Goal: Task Accomplishment & Management: Manage account settings

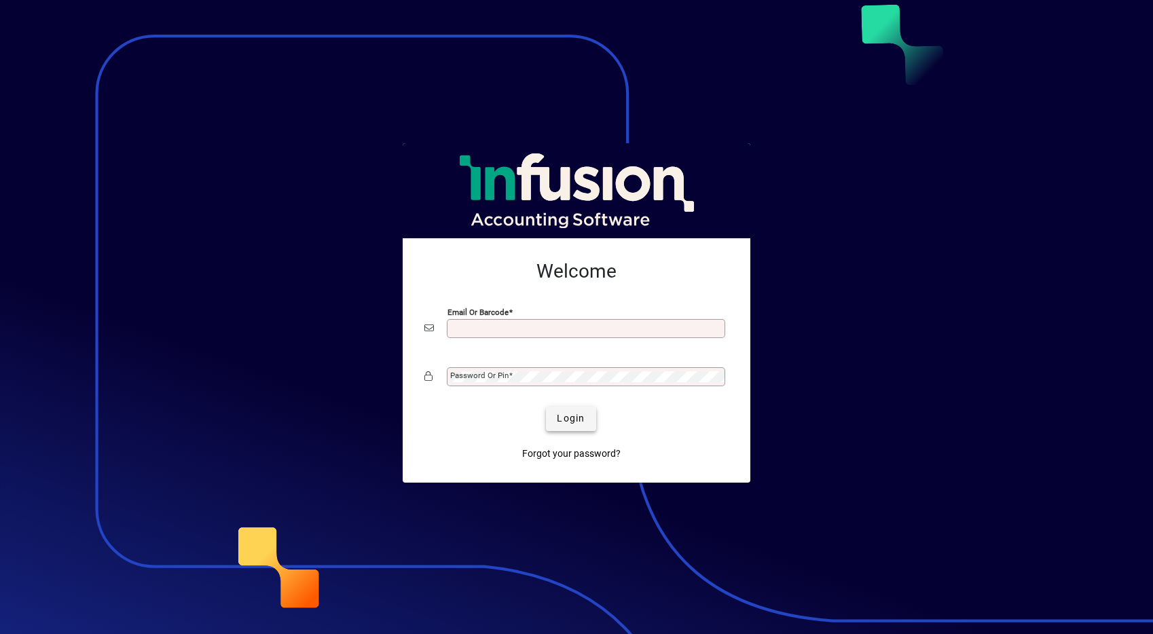
type input "**********"
click at [568, 419] on span "Login" at bounding box center [571, 418] width 28 height 14
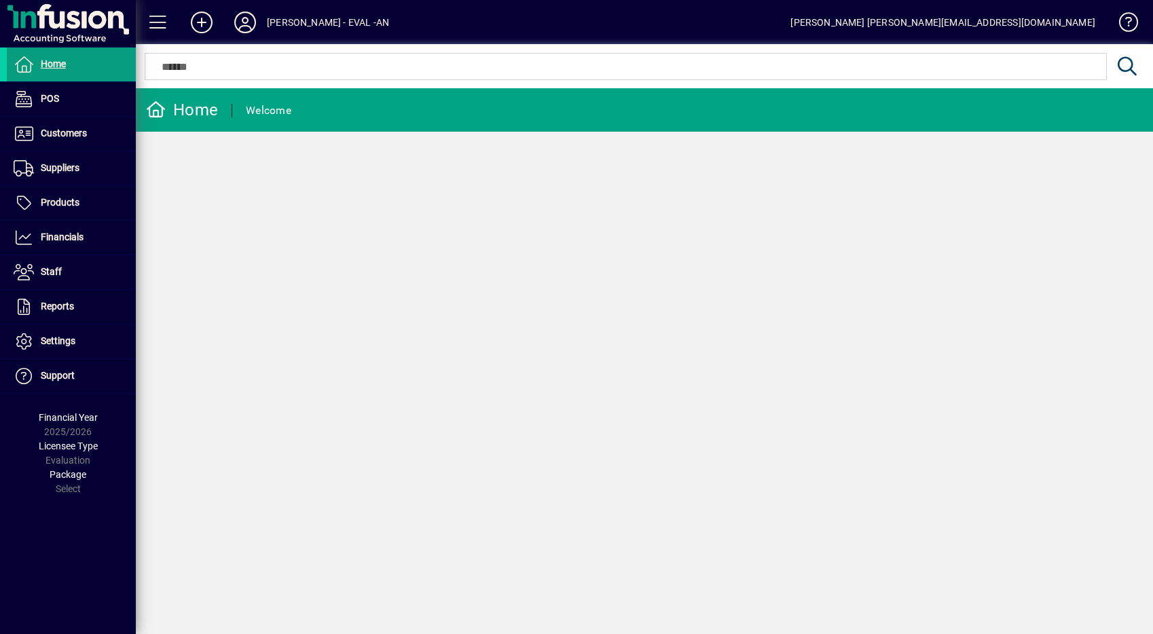
click at [302, 26] on div "[PERSON_NAME] - EVAL -AN" at bounding box center [328, 23] width 122 height 22
click at [318, 20] on div "[PERSON_NAME] - EVAL -AN" at bounding box center [328, 23] width 122 height 22
click at [276, 6] on mat-toolbar-row "Lewis Gray - EVAL -AN Dan dan@engagedigital.co.nz" at bounding box center [644, 22] width 1017 height 44
click at [231, 22] on icon at bounding box center [244, 23] width 27 height 22
click at [255, 22] on icon at bounding box center [244, 23] width 27 height 22
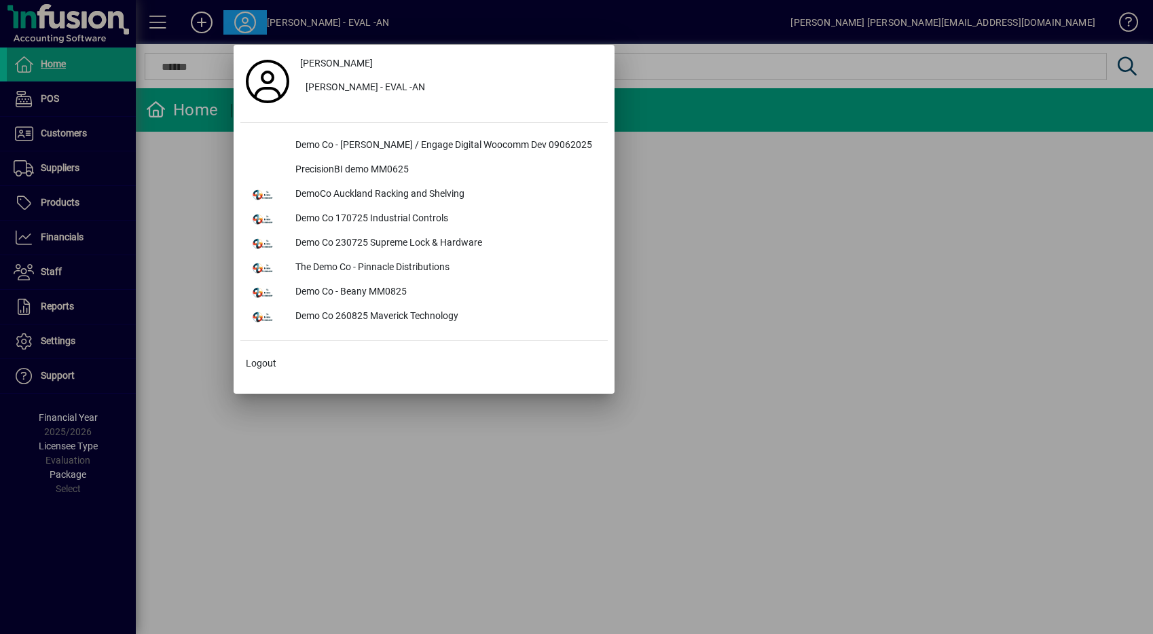
click at [257, 18] on div at bounding box center [576, 317] width 1153 height 634
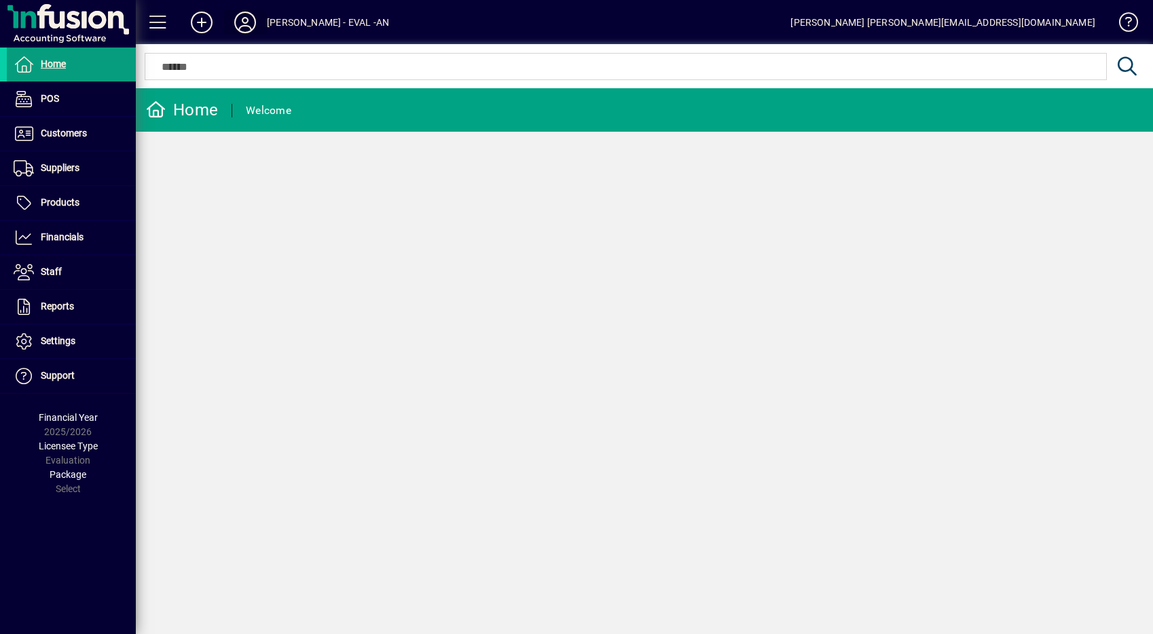
click at [257, 18] on icon at bounding box center [244, 23] width 27 height 22
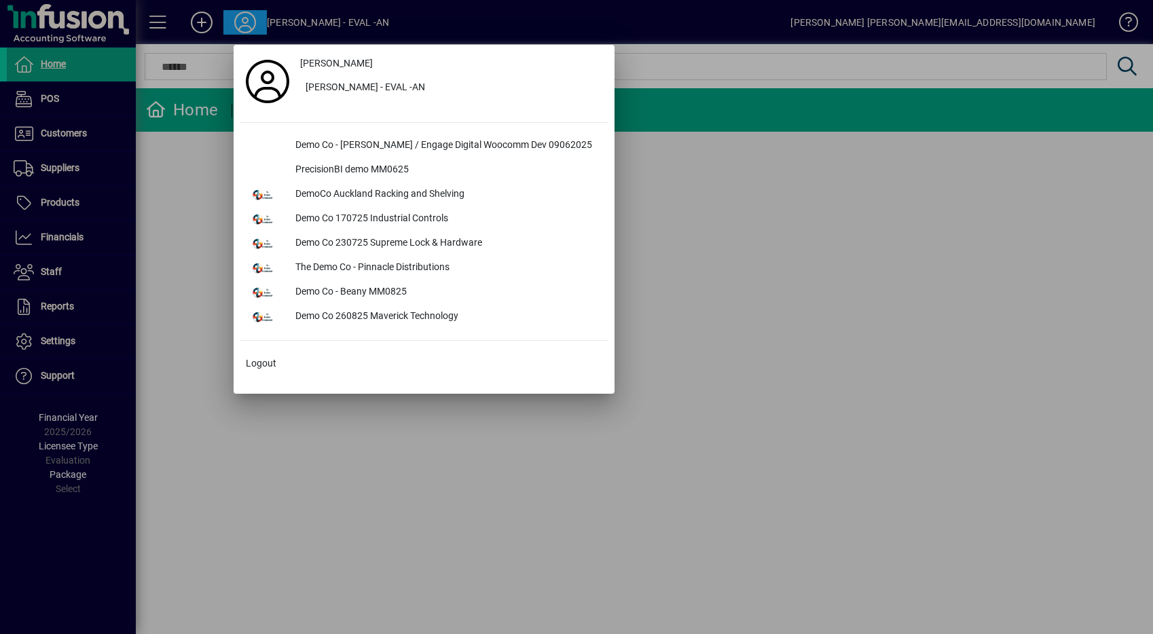
click at [253, 21] on div at bounding box center [576, 317] width 1153 height 634
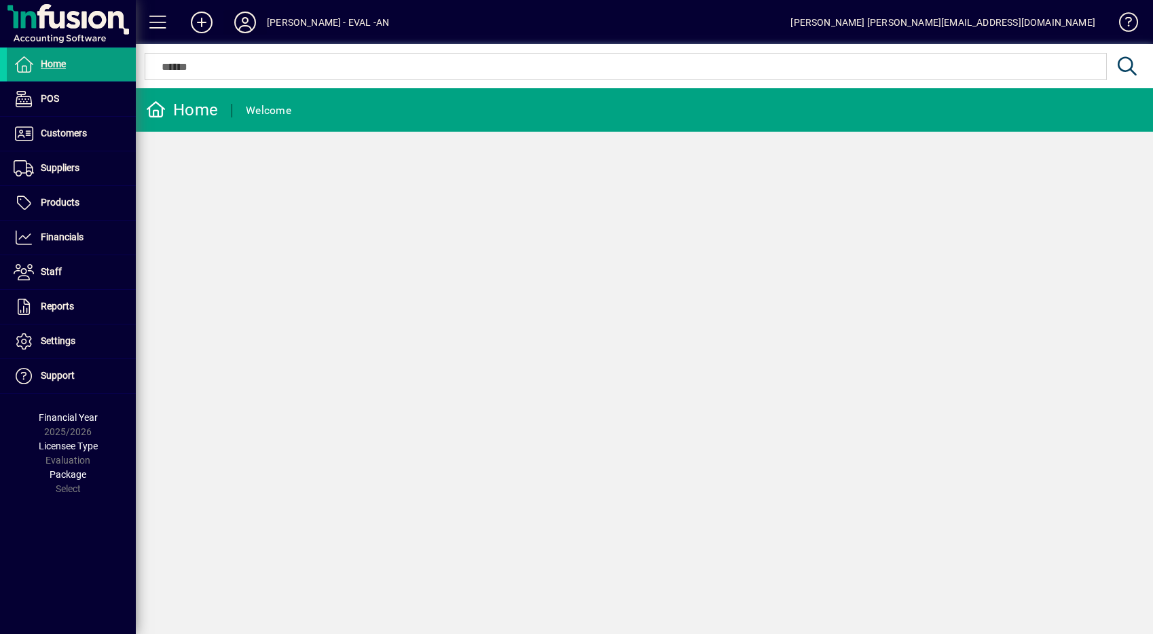
click at [250, 22] on icon at bounding box center [244, 23] width 27 height 22
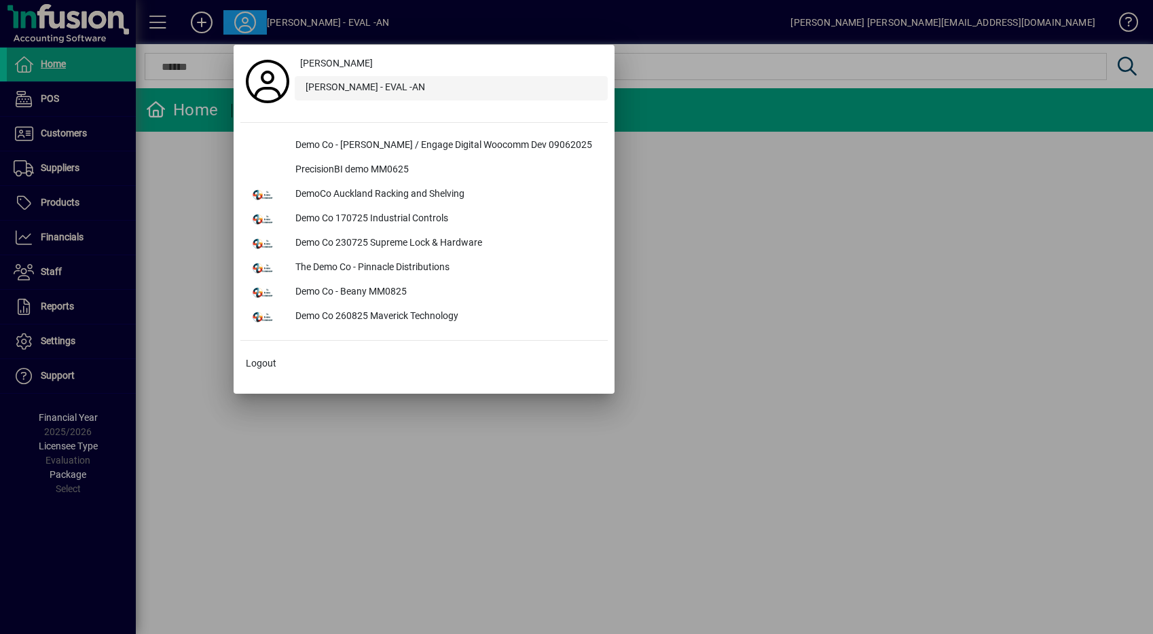
click at [327, 89] on div "[PERSON_NAME] - EVAL -AN" at bounding box center [451, 88] width 313 height 24
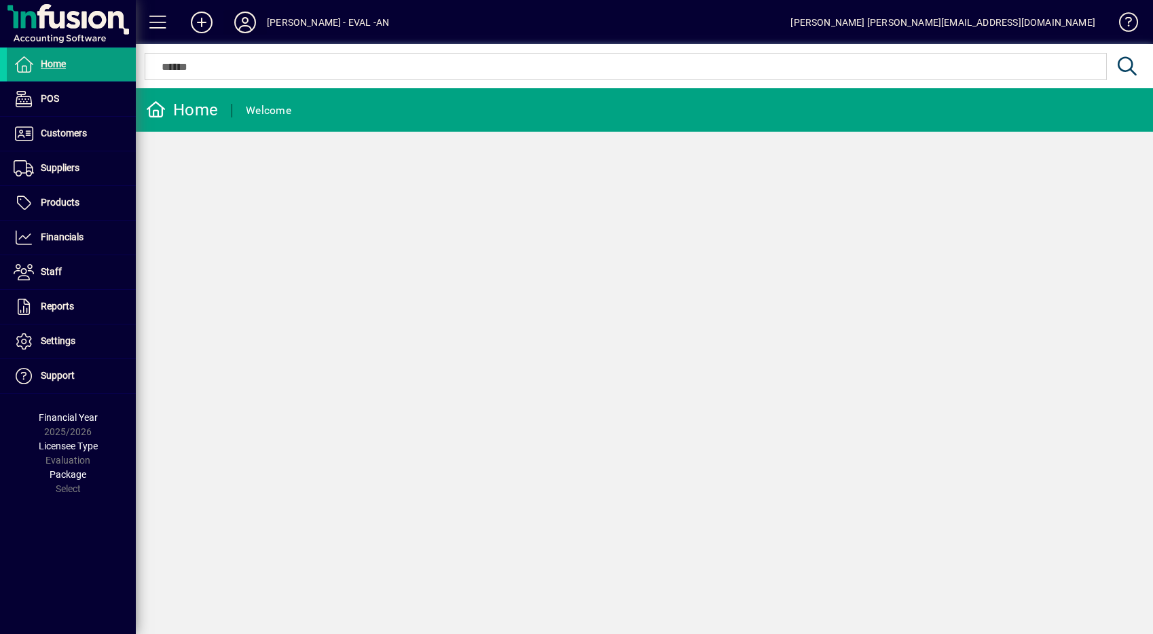
click at [265, 31] on span at bounding box center [244, 22] width 43 height 33
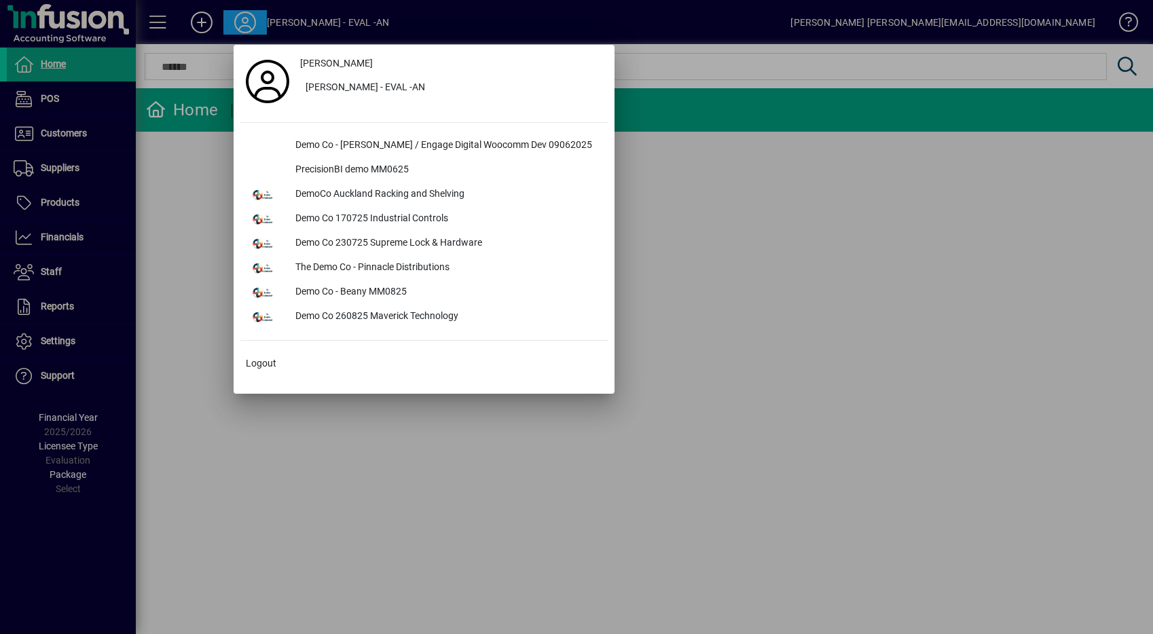
click at [261, 20] on div at bounding box center [576, 317] width 1153 height 634
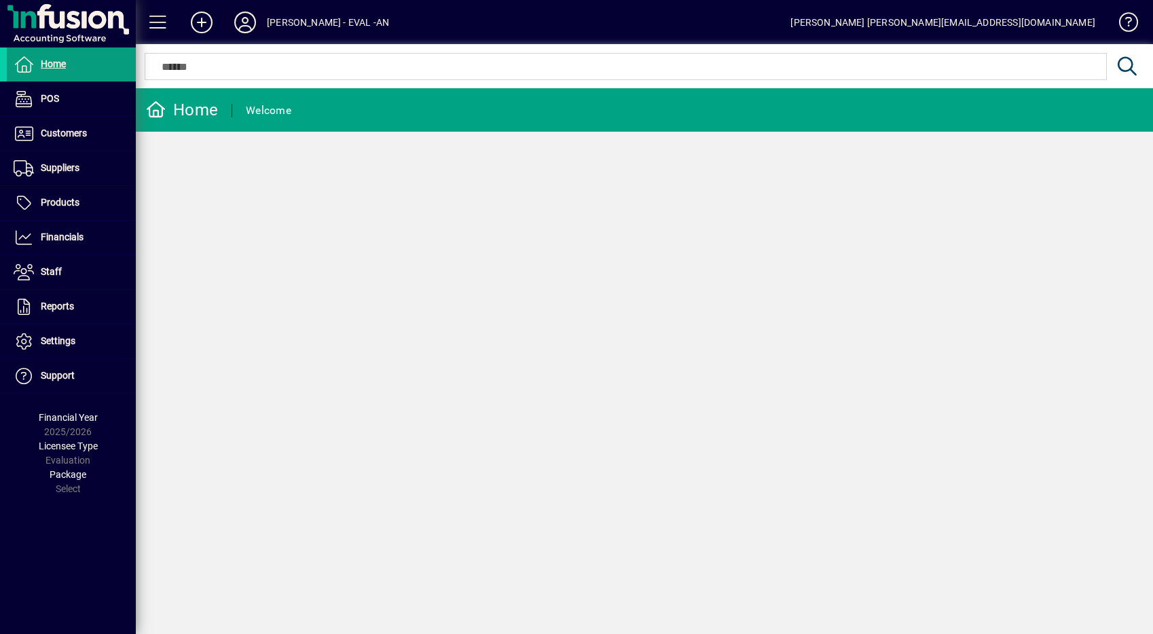
click at [261, 20] on span at bounding box center [244, 22] width 43 height 33
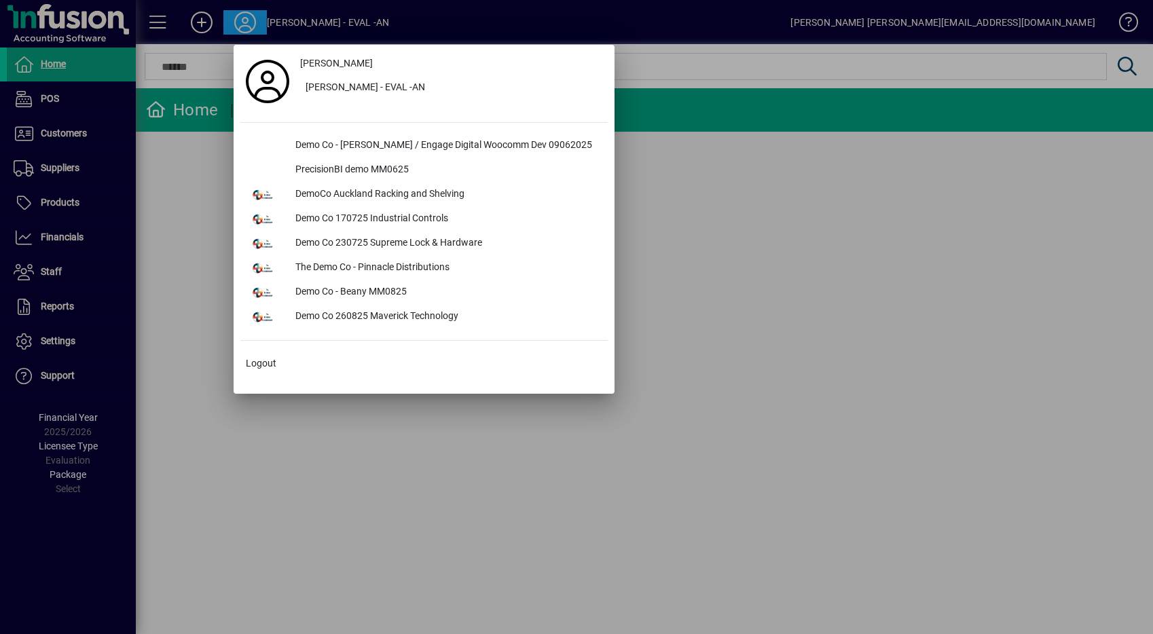
click at [268, 20] on div at bounding box center [576, 317] width 1153 height 634
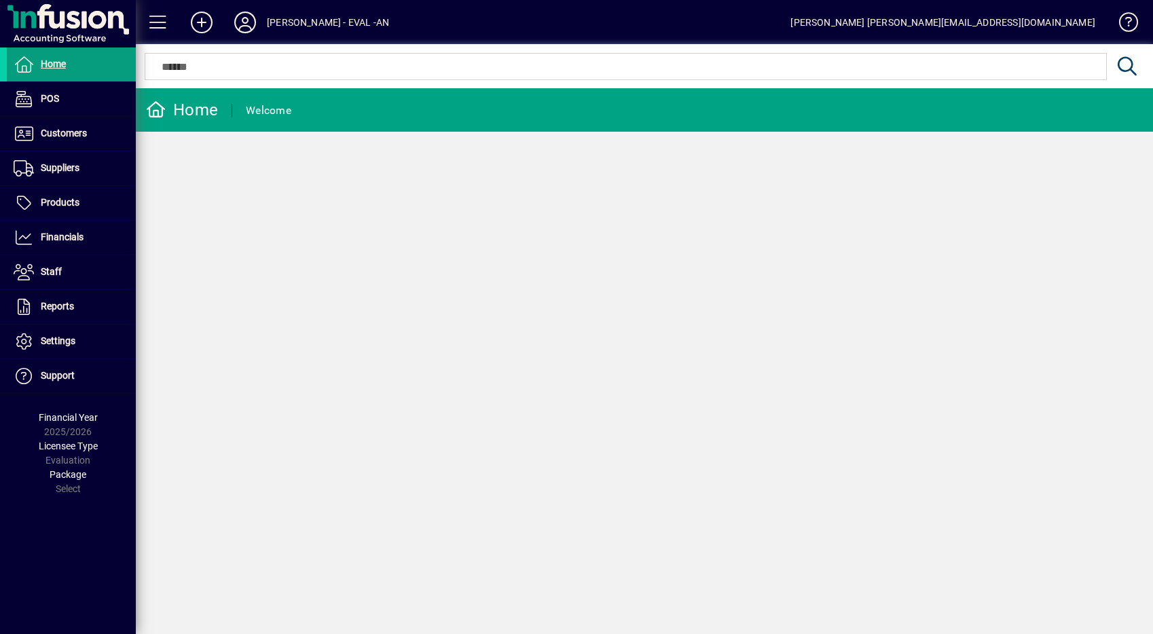
click at [272, 20] on div "[PERSON_NAME] - EVAL -AN" at bounding box center [328, 23] width 122 height 22
click at [262, 22] on span at bounding box center [244, 22] width 43 height 33
click at [241, 18] on icon at bounding box center [244, 23] width 27 height 22
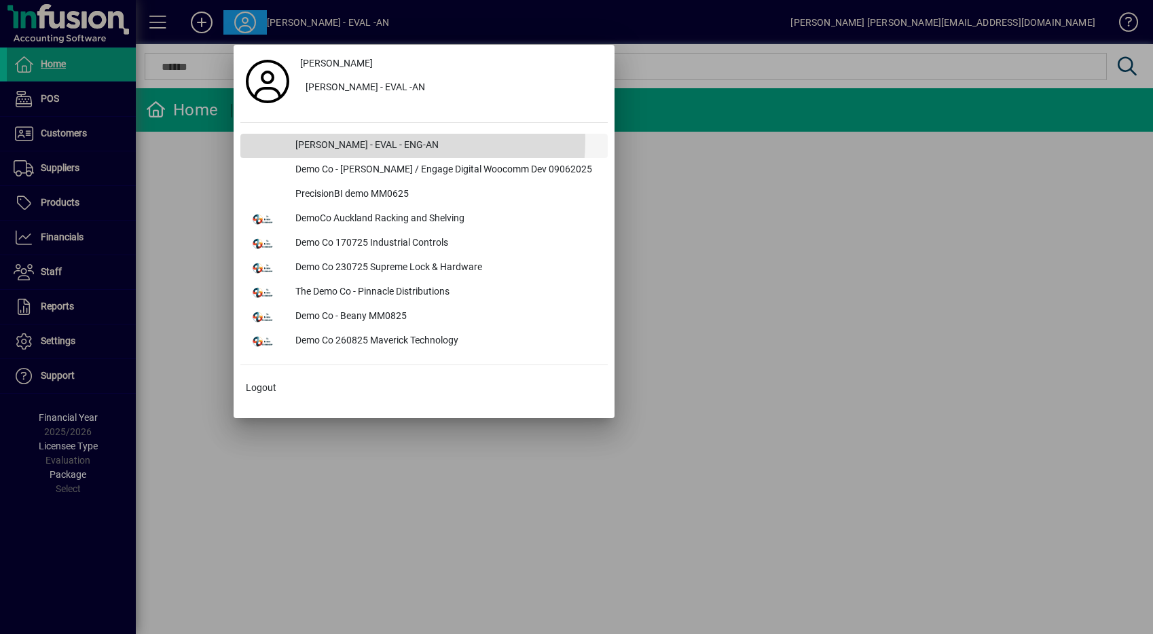
click at [328, 138] on div "[PERSON_NAME] - EVAL - ENG-AN" at bounding box center [445, 146] width 323 height 24
